Goal: Information Seeking & Learning: Learn about a topic

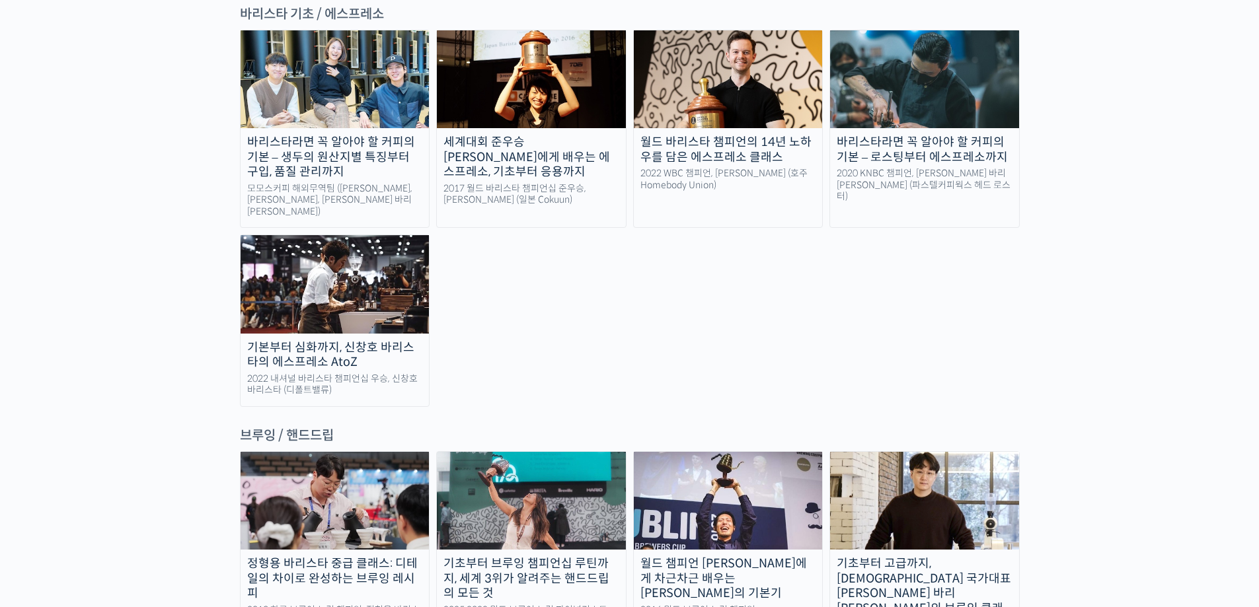
scroll to position [2049, 0]
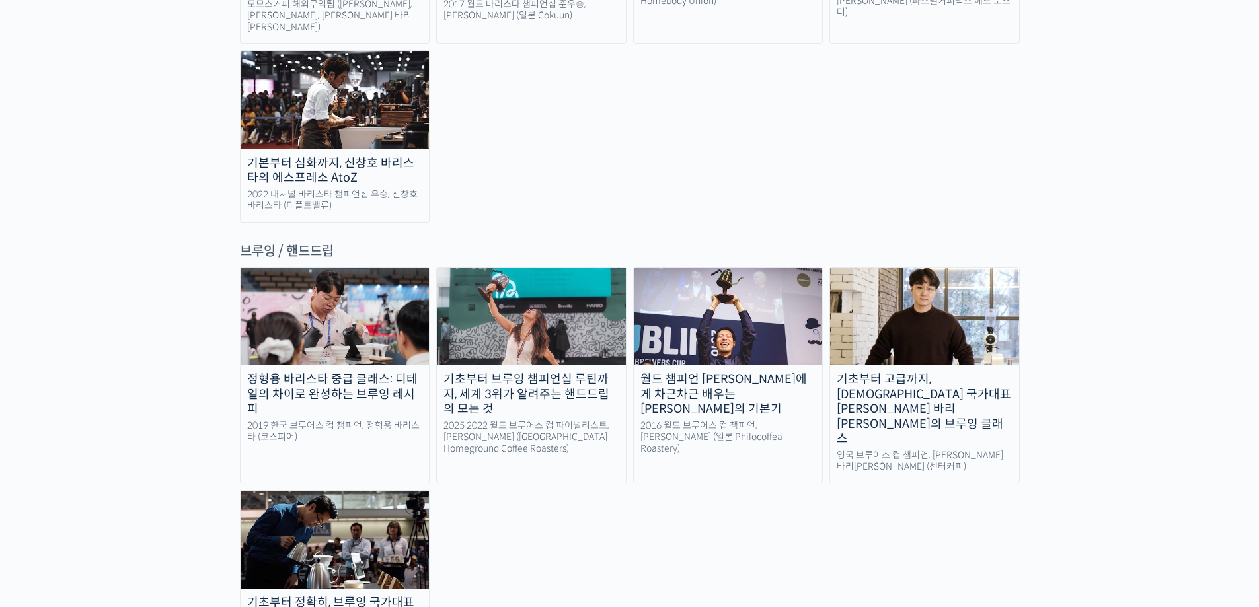
click at [462, 268] on img at bounding box center [531, 317] width 189 height 98
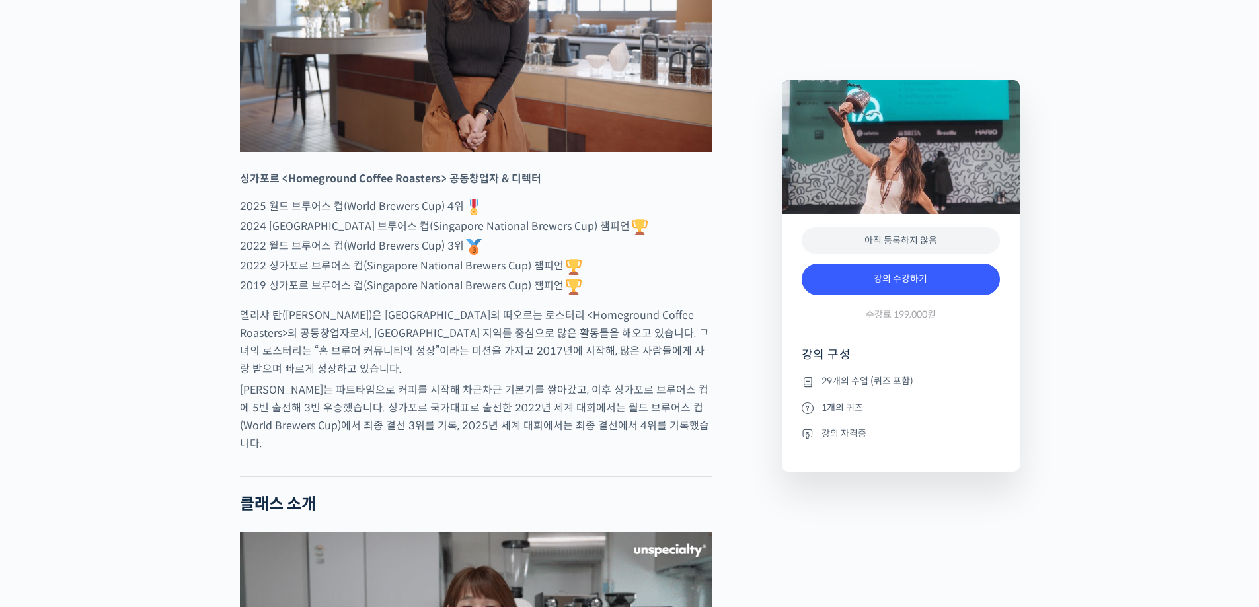
scroll to position [1190, 0]
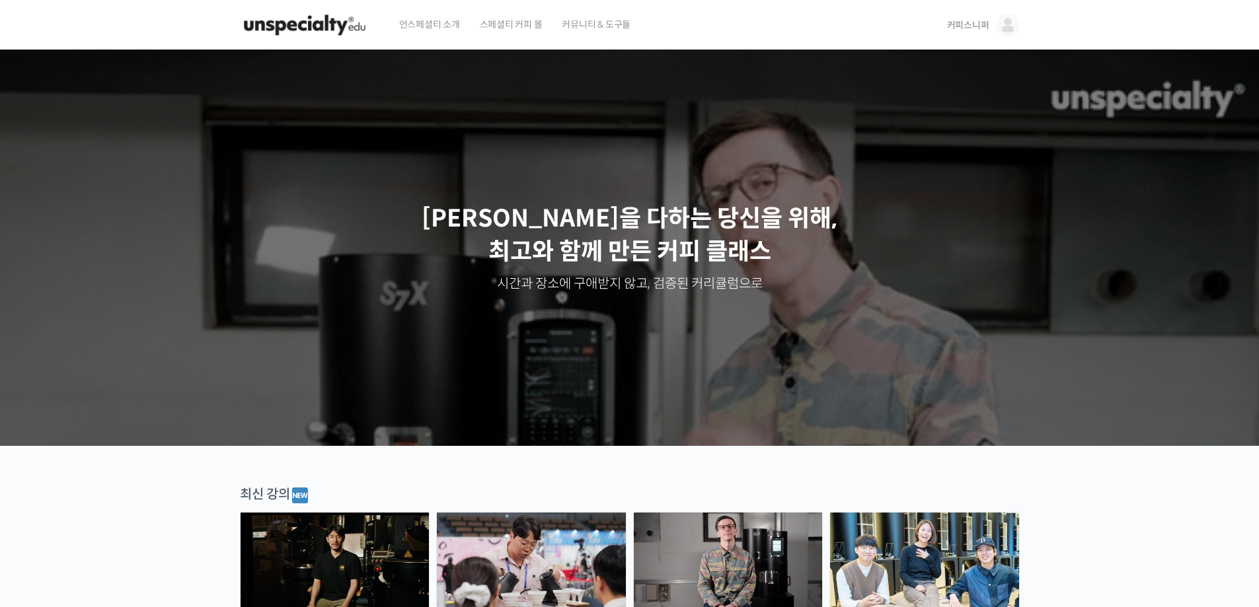
click at [996, 20] on link "커피스니퍼" at bounding box center [983, 25] width 73 height 50
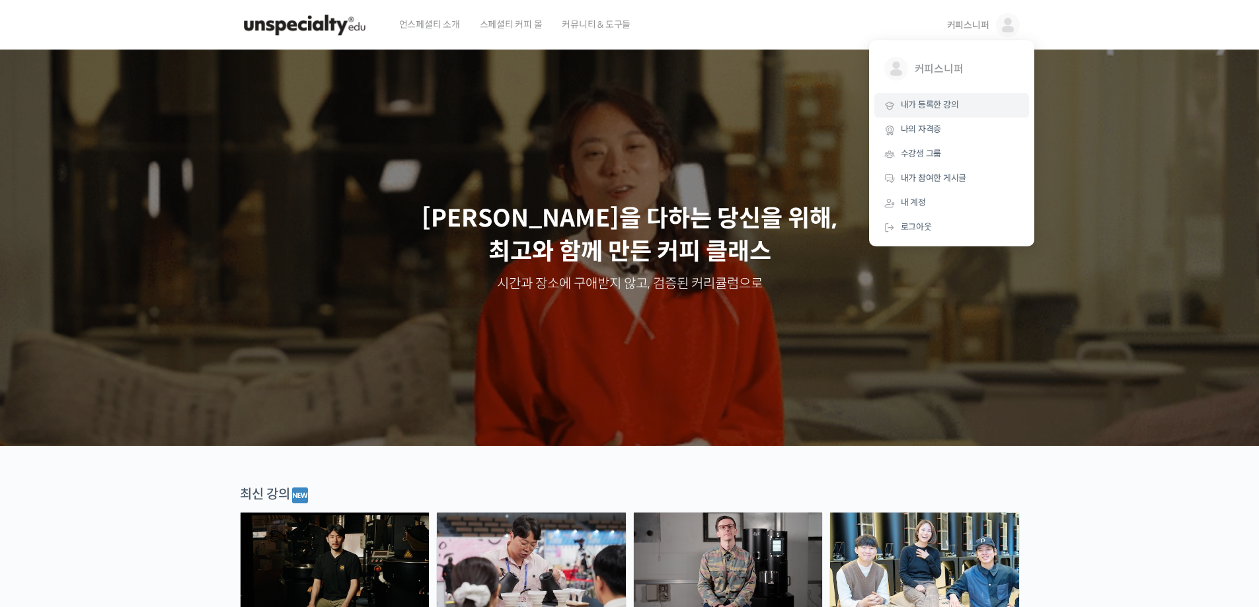
click at [923, 96] on link "내가 등록한 강의" at bounding box center [952, 105] width 155 height 24
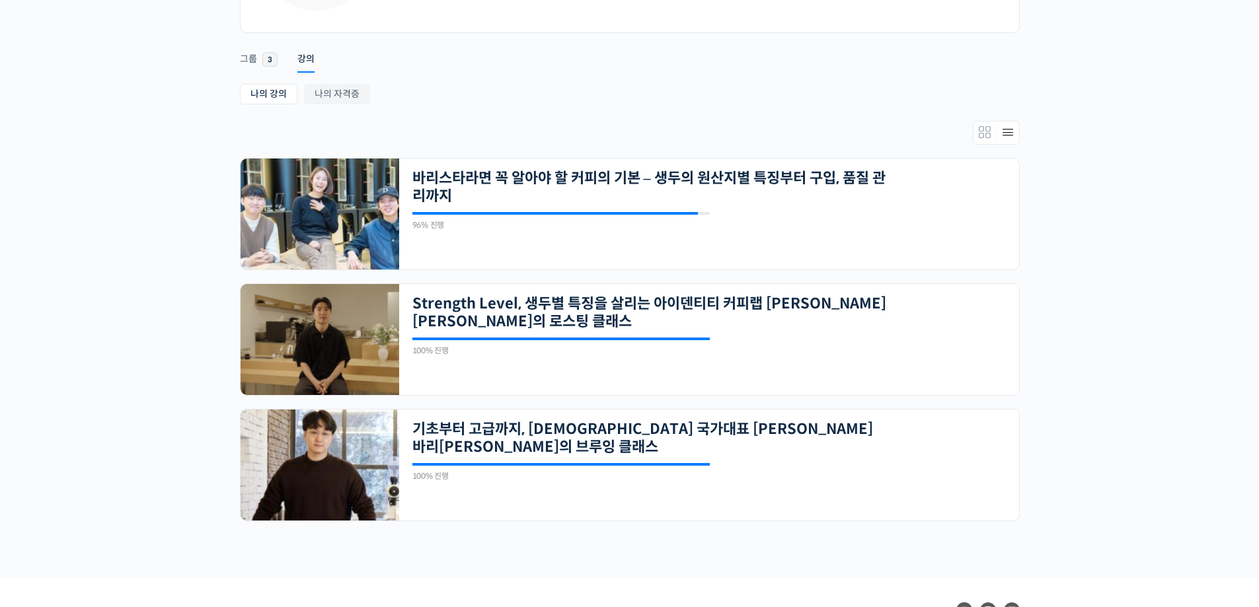
scroll to position [14, 0]
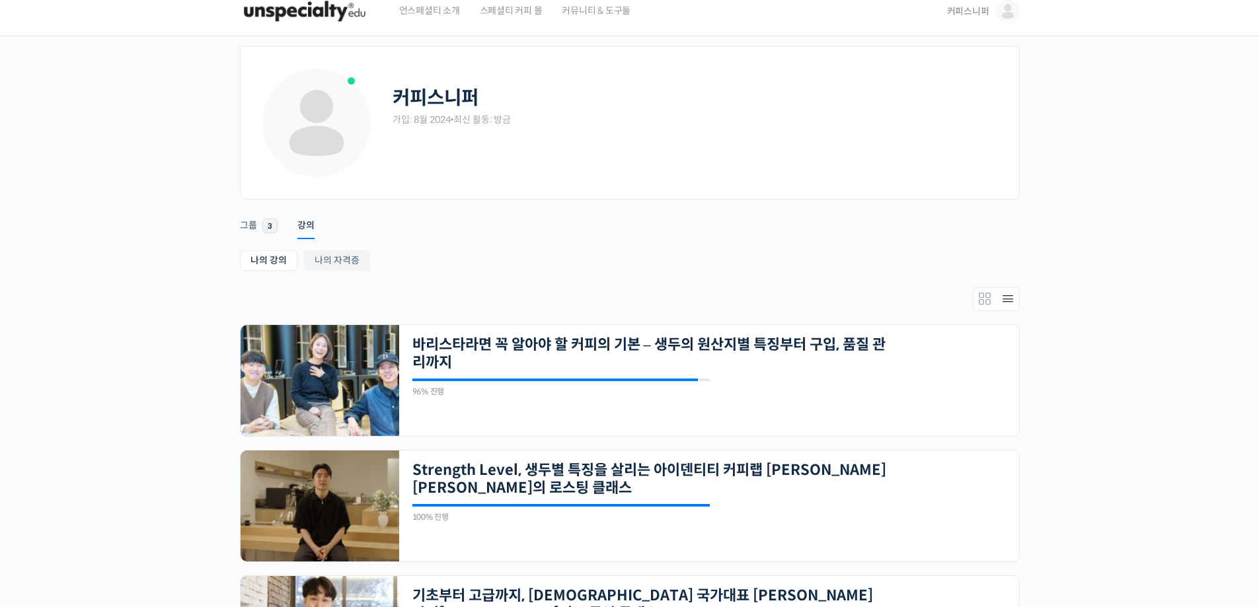
click at [1008, 14] on img at bounding box center [1008, 11] width 24 height 24
click at [358, 18] on img at bounding box center [305, 11] width 130 height 40
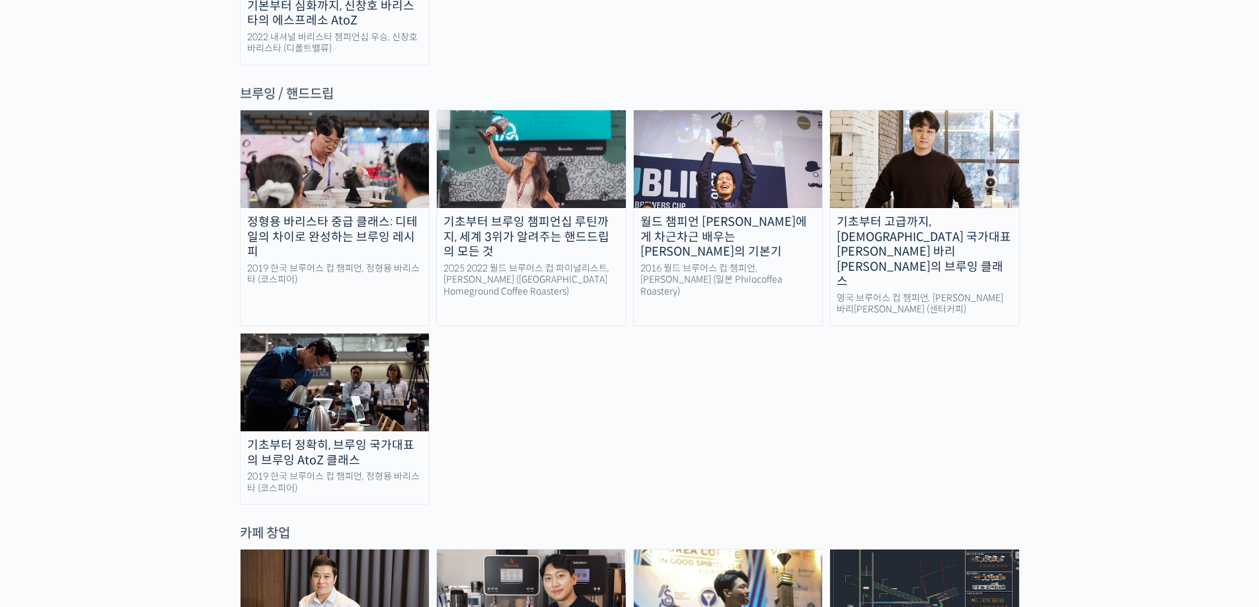
scroll to position [2115, 0]
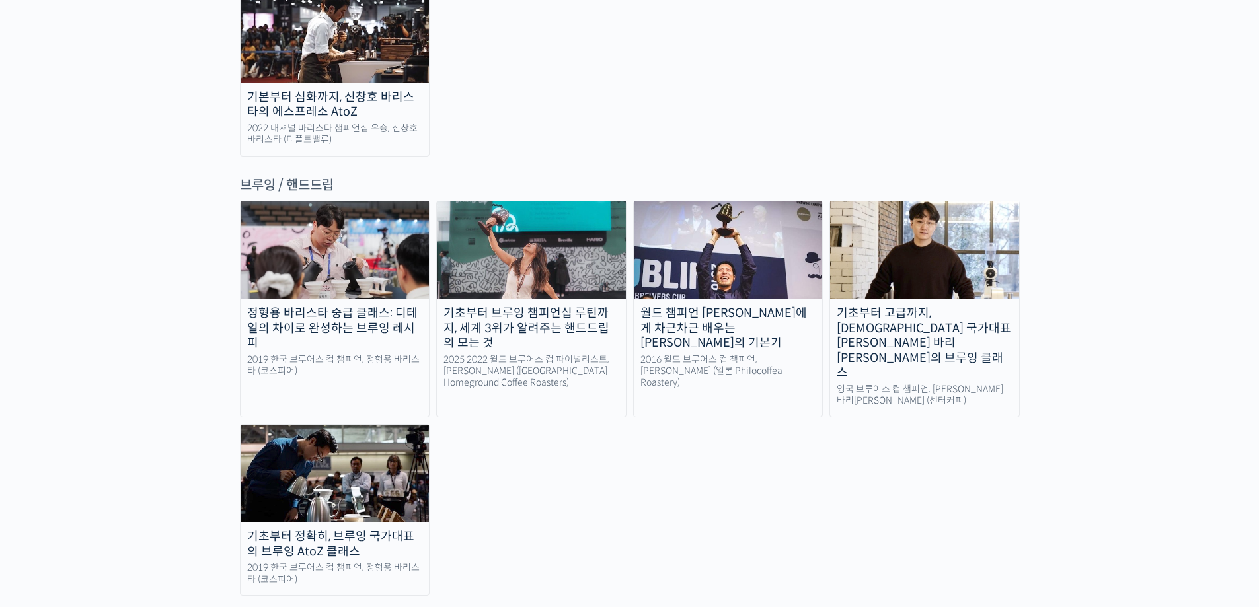
click at [559, 306] on div "기초부터 브루잉 챔피언십 루틴까지, 세계 3위가 알려주는 핸드드립의 모든 것" at bounding box center [531, 328] width 189 height 45
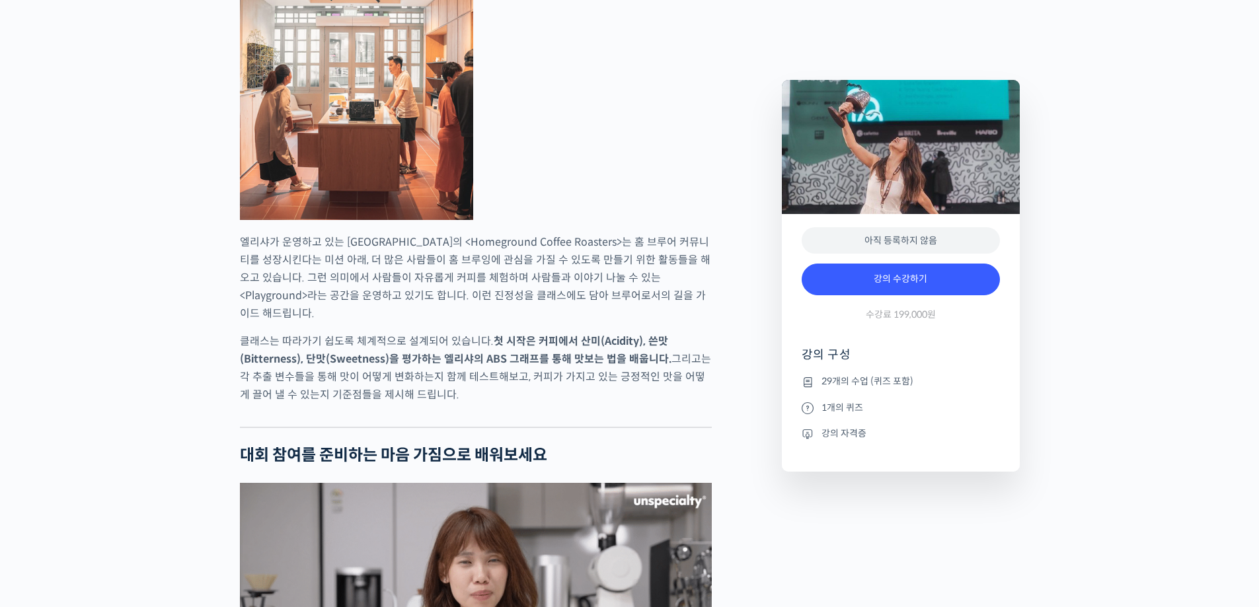
scroll to position [2512, 0]
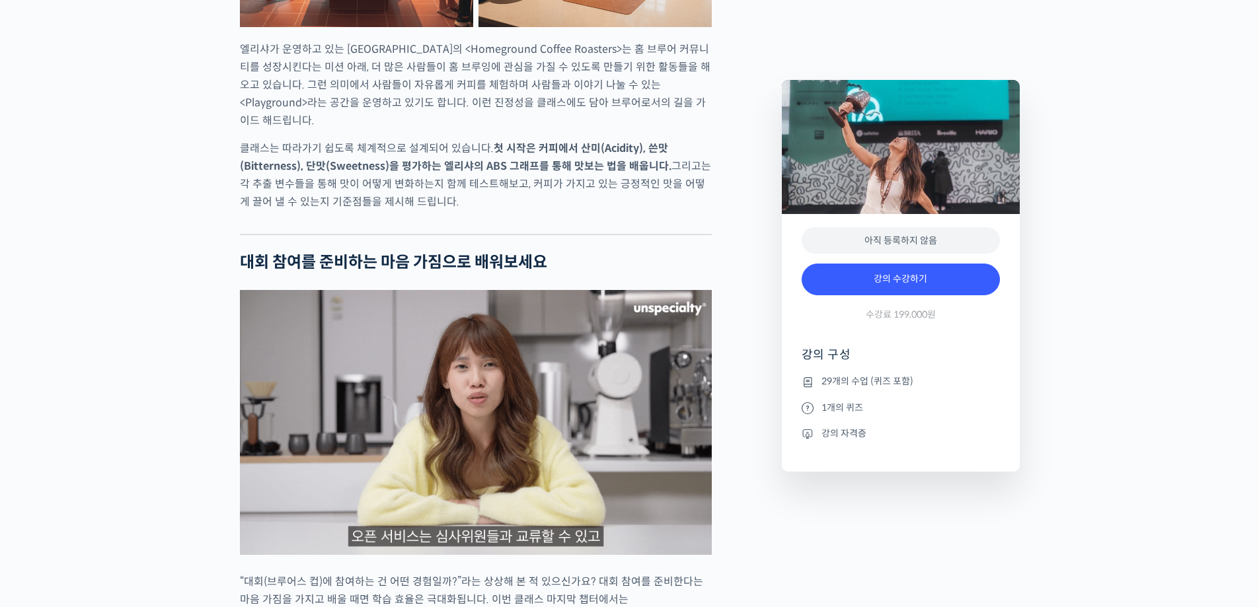
click at [879, 383] on li "29개의 수업 (퀴즈 포함)" at bounding box center [901, 382] width 198 height 16
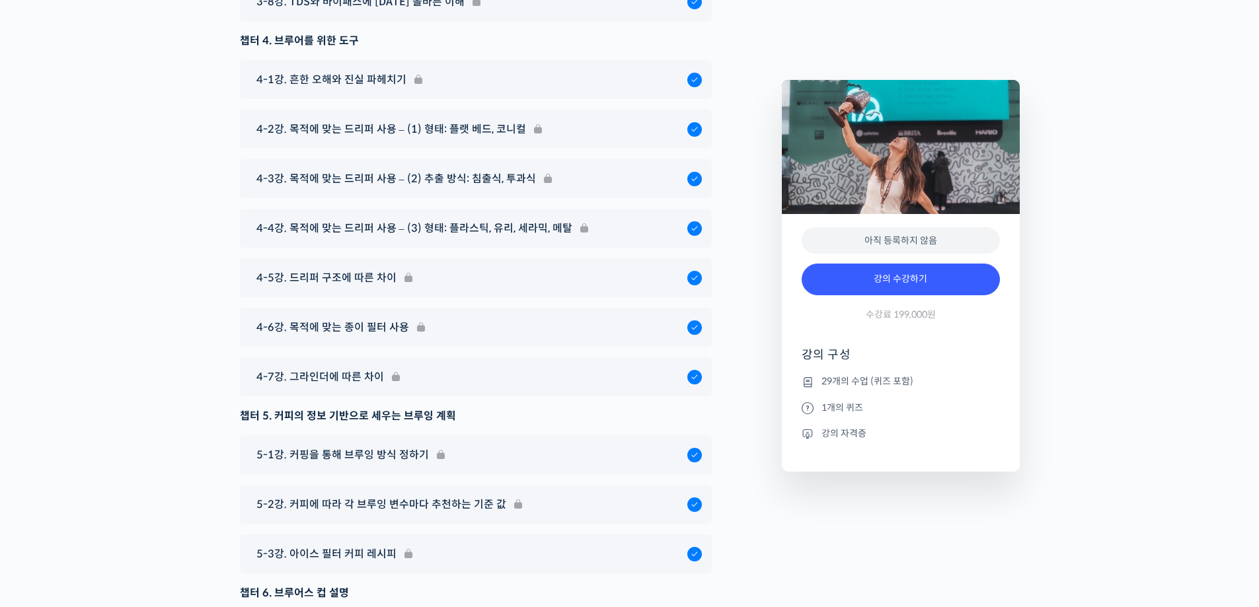
scroll to position [7602, 0]
